Goal: Information Seeking & Learning: Check status

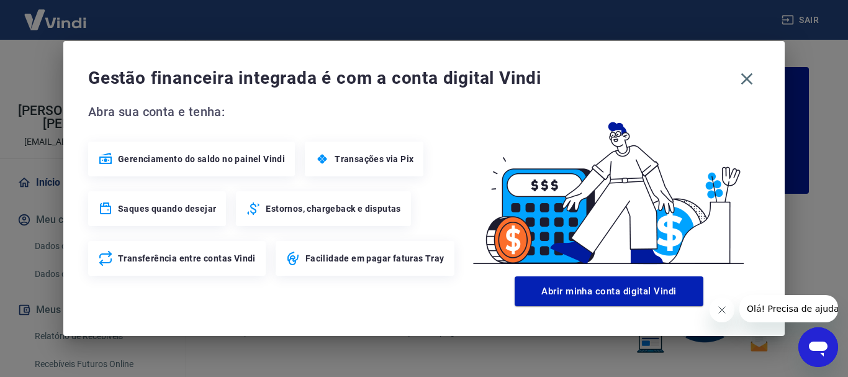
click at [743, 79] on icon "button" at bounding box center [747, 79] width 20 height 20
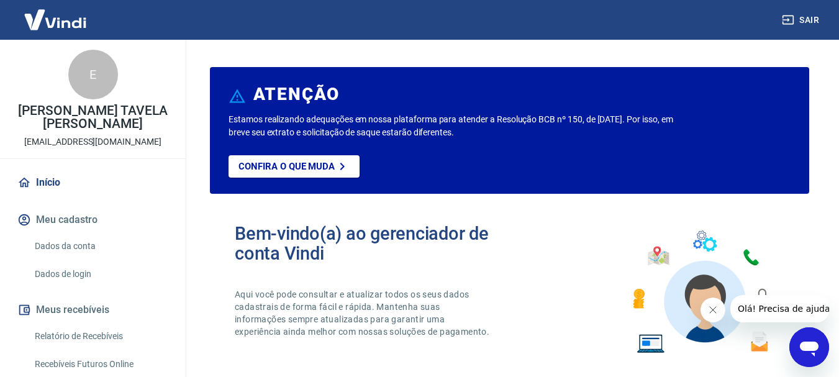
click at [111, 334] on link "Relatório de Recebíveis" at bounding box center [100, 336] width 141 height 25
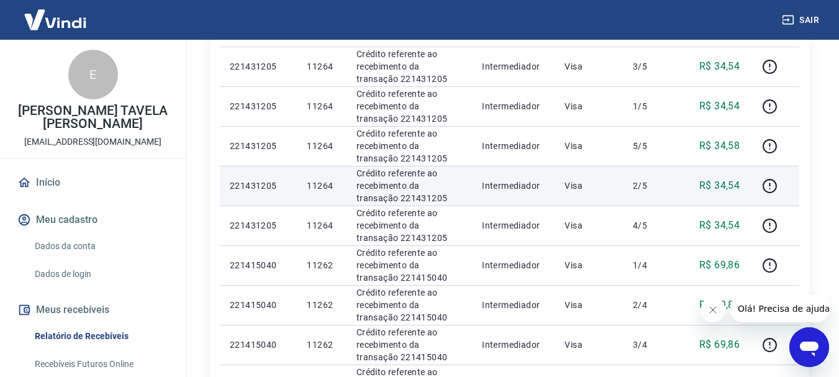
scroll to position [248, 0]
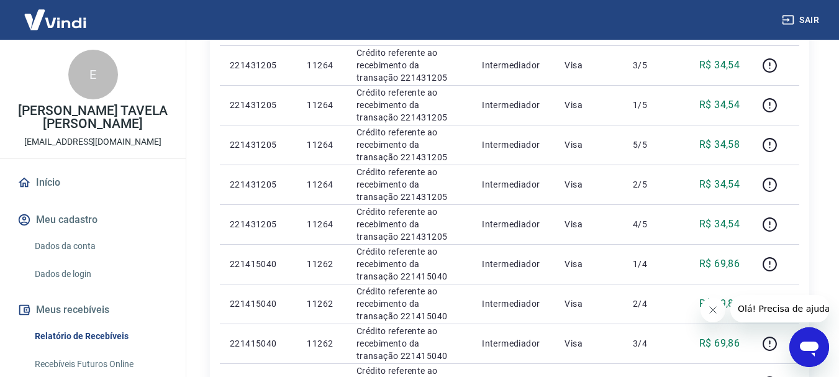
drag, startPoint x: 716, startPoint y: 314, endPoint x: 705, endPoint y: 312, distance: 10.6
click at [705, 312] on button "Fechar mensagem da empresa" at bounding box center [712, 309] width 25 height 25
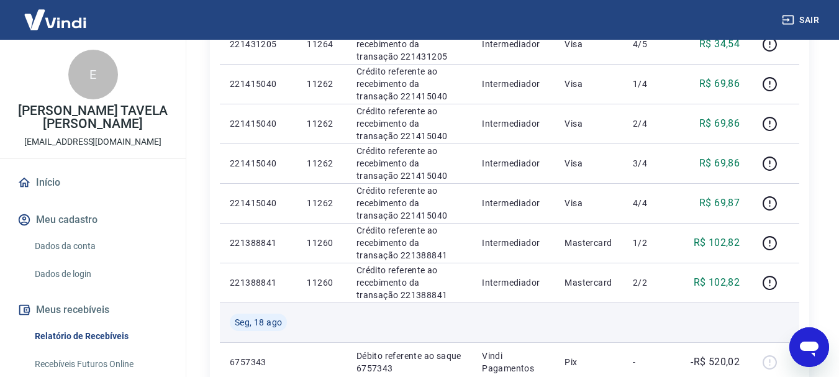
scroll to position [497, 0]
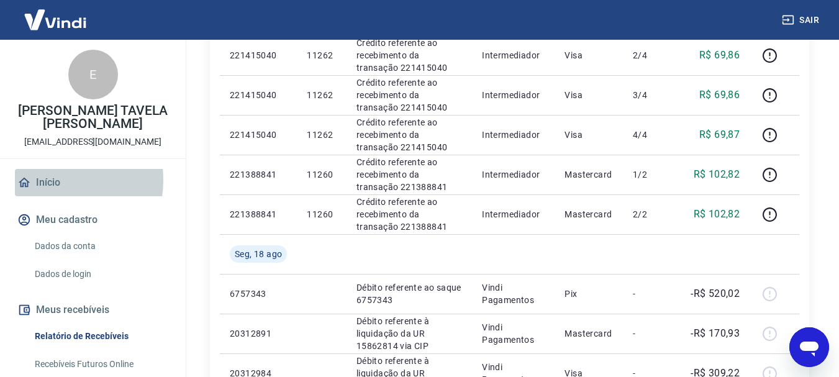
click at [49, 180] on link "Início" at bounding box center [93, 182] width 156 height 27
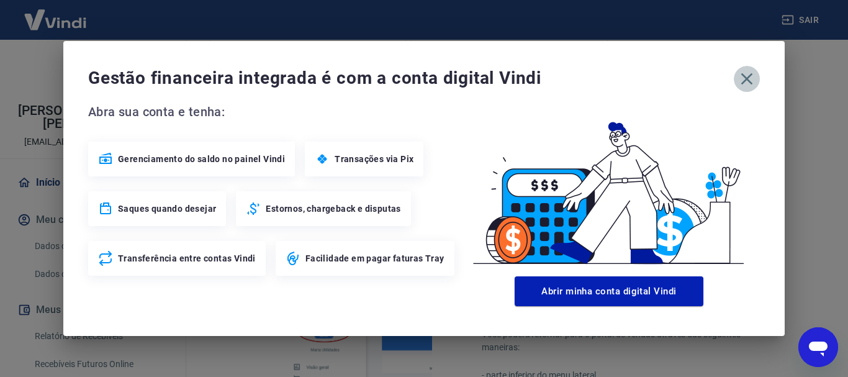
drag, startPoint x: 747, startPoint y: 78, endPoint x: 542, endPoint y: 196, distance: 236.5
click at [743, 79] on icon "button" at bounding box center [747, 79] width 20 height 20
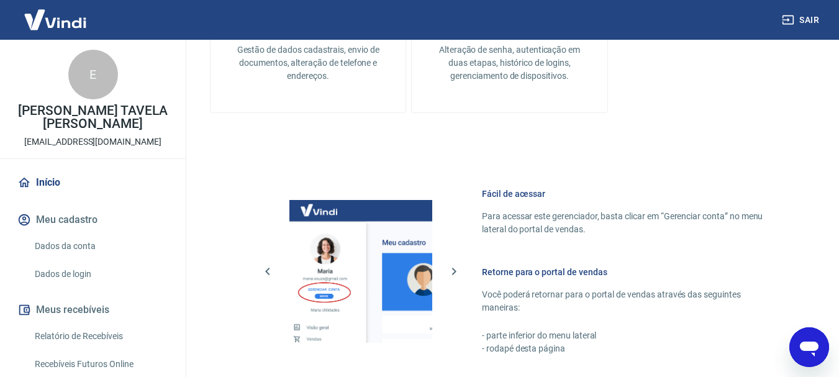
scroll to position [771, 0]
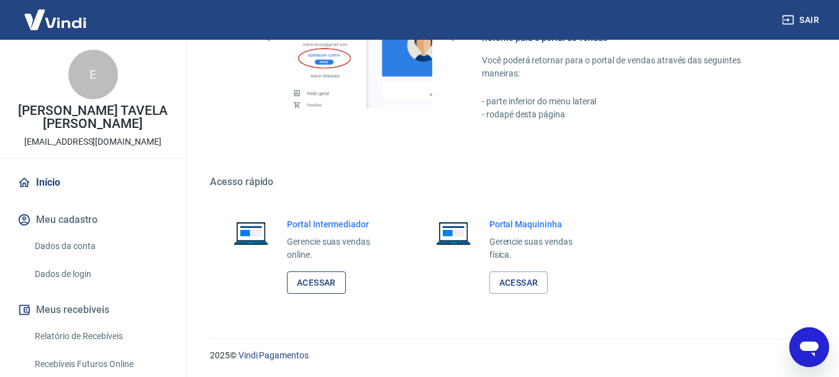
click at [328, 278] on link "Acessar" at bounding box center [316, 282] width 59 height 23
click at [94, 332] on link "Relatório de Recebíveis" at bounding box center [100, 336] width 141 height 25
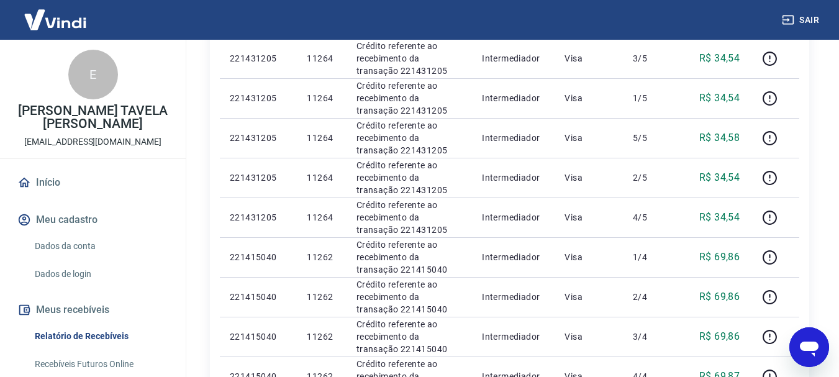
scroll to position [186, 0]
